Goal: Information Seeking & Learning: Learn about a topic

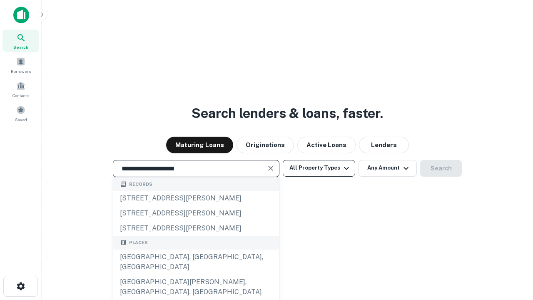
type input "**********"
click at [319, 168] on button "All Property Types" at bounding box center [319, 168] width 72 height 17
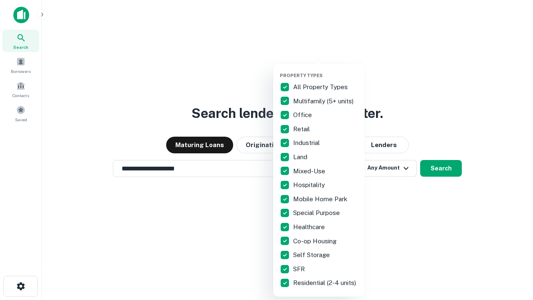
click at [325, 70] on button "button" at bounding box center [326, 70] width 92 height 0
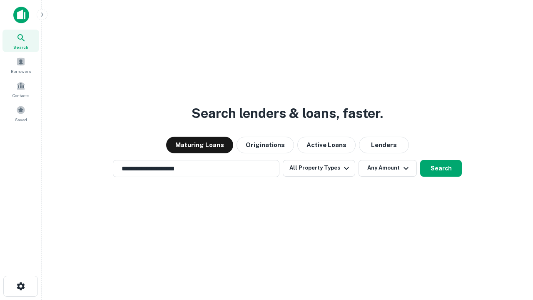
scroll to position [13, 0]
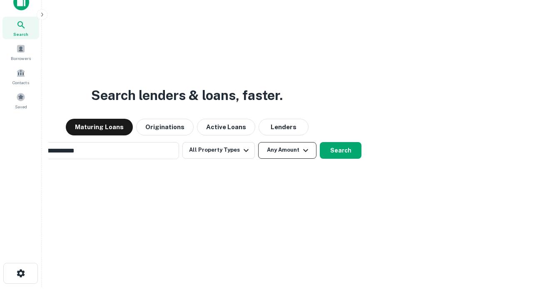
click at [258, 142] on button "Any Amount" at bounding box center [287, 150] width 58 height 17
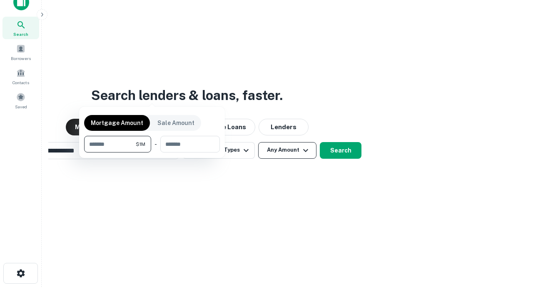
scroll to position [13, 0]
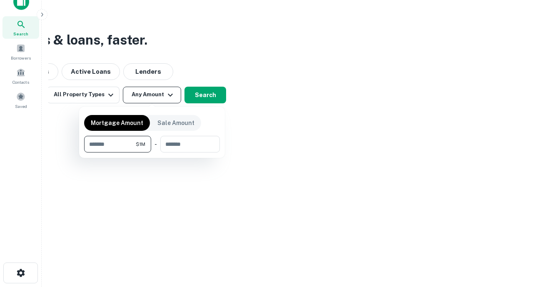
type input "*******"
click at [152, 152] on button "button" at bounding box center [152, 152] width 136 height 0
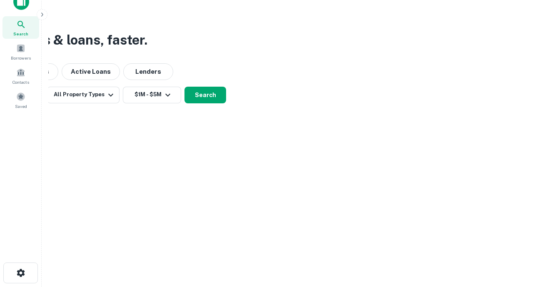
scroll to position [5, 154]
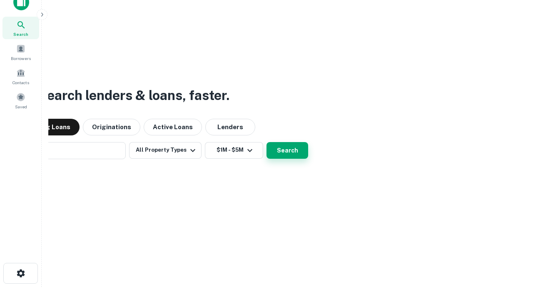
click at [266, 142] on button "Search" at bounding box center [287, 150] width 42 height 17
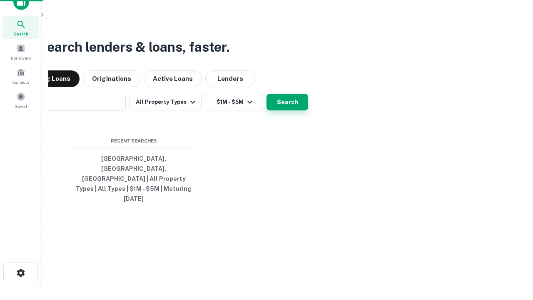
scroll to position [22, 236]
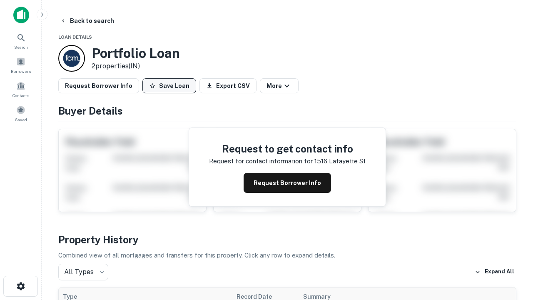
click at [169, 86] on button "Save Loan" at bounding box center [169, 85] width 54 height 15
click at [171, 86] on button "Save Loan" at bounding box center [169, 85] width 54 height 15
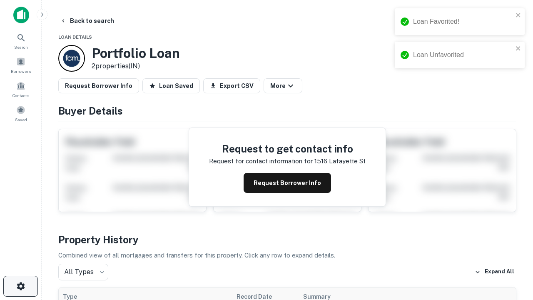
click at [20, 286] on icon "button" at bounding box center [21, 286] width 10 height 10
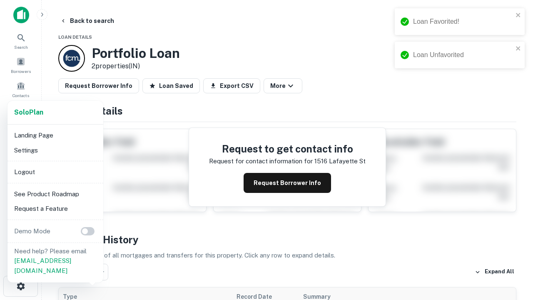
click at [55, 171] on li "Logout" at bounding box center [55, 171] width 89 height 15
